Goal: Task Accomplishment & Management: Complete application form

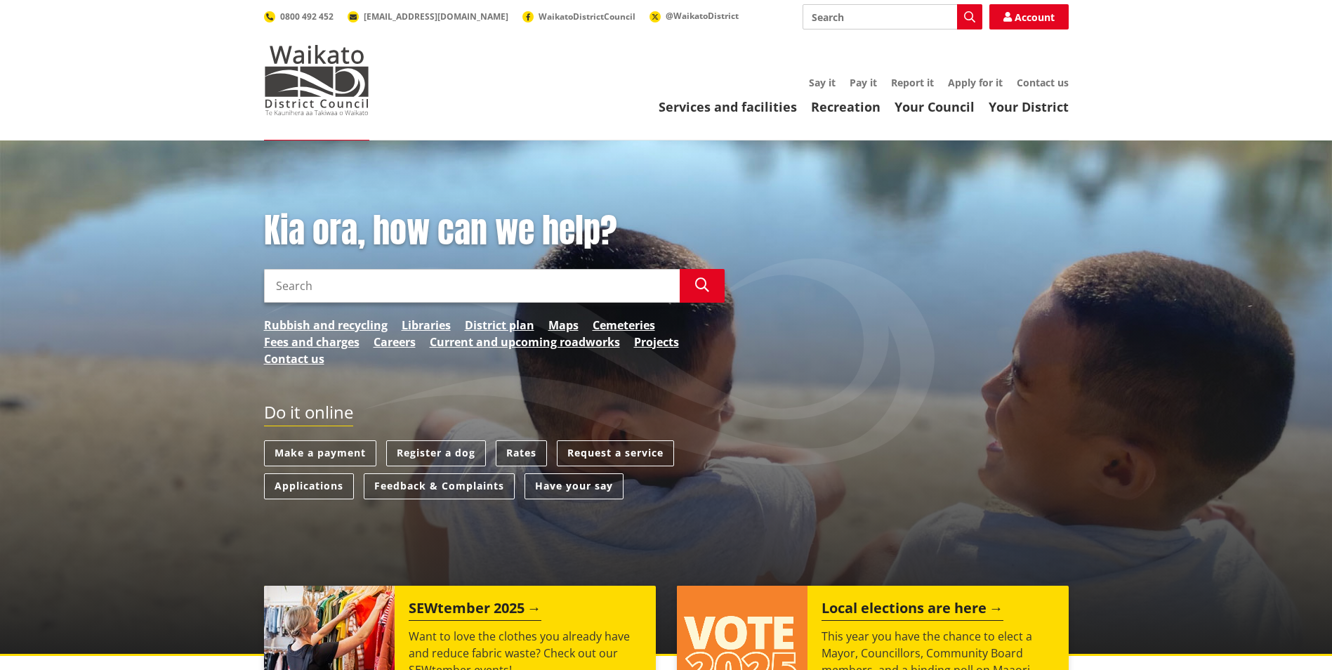
click at [525, 453] on link "Rates" at bounding box center [521, 453] width 51 height 26
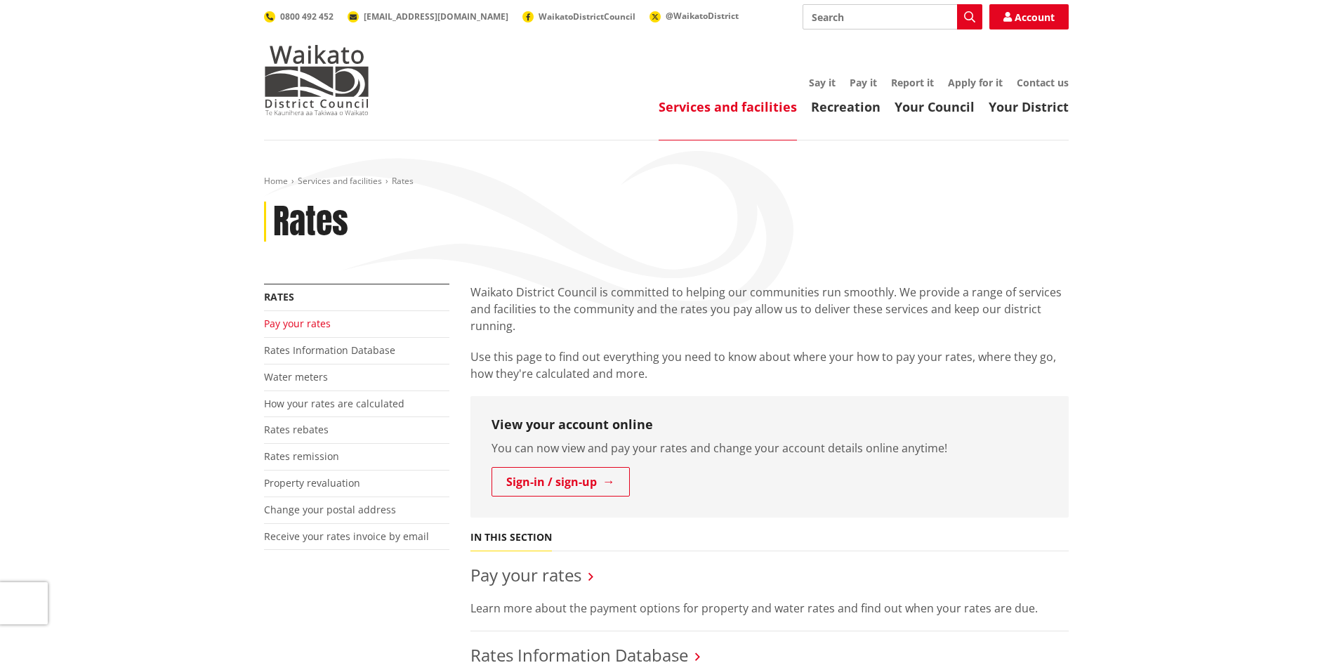
click at [295, 324] on link "Pay your rates" at bounding box center [297, 323] width 67 height 13
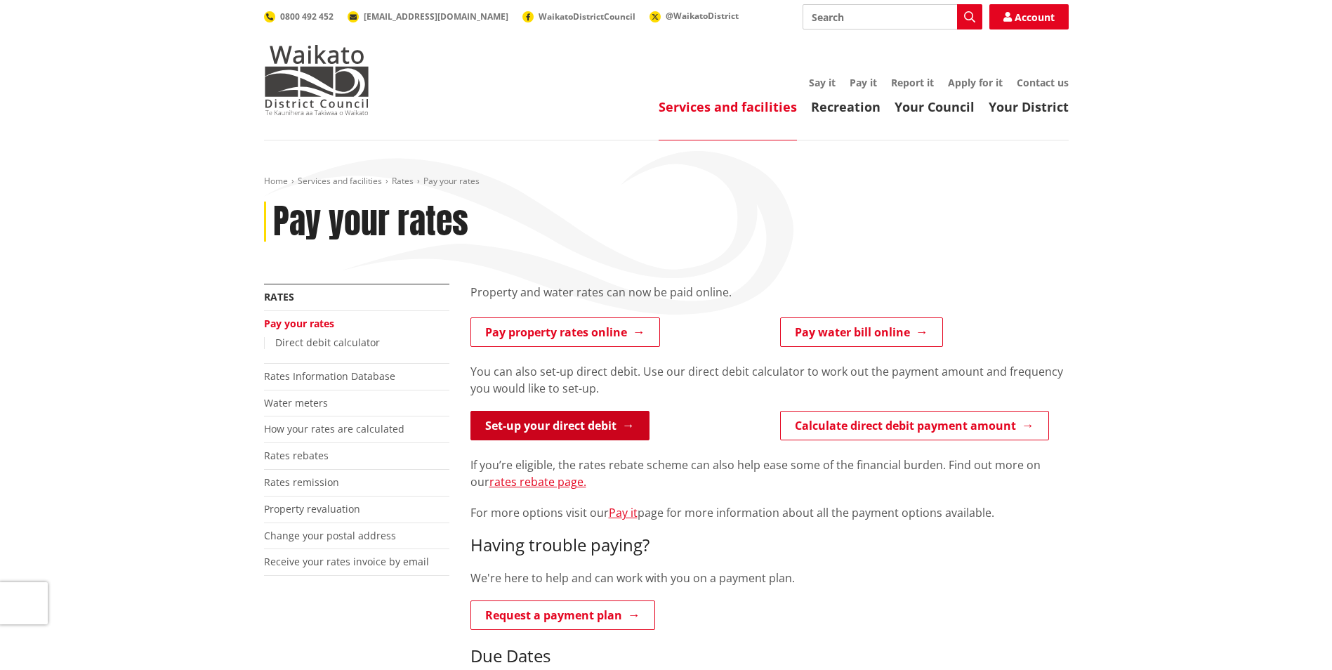
click at [560, 426] on link "Set-up your direct debit" at bounding box center [560, 426] width 179 height 30
